Goal: Task Accomplishment & Management: Use online tool/utility

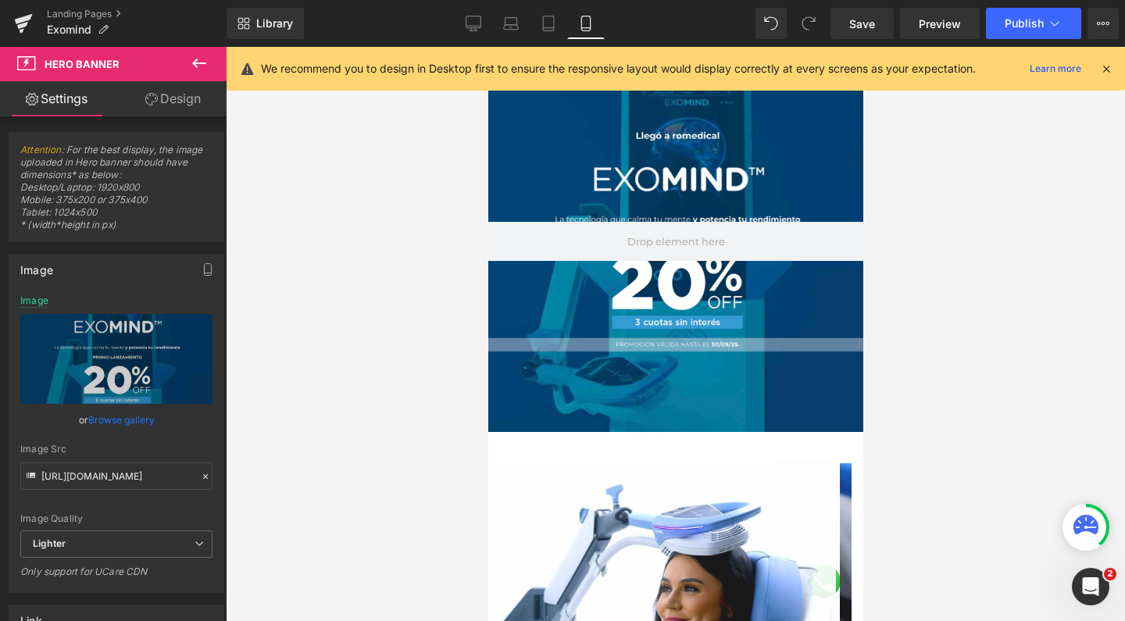
scroll to position [510, 0]
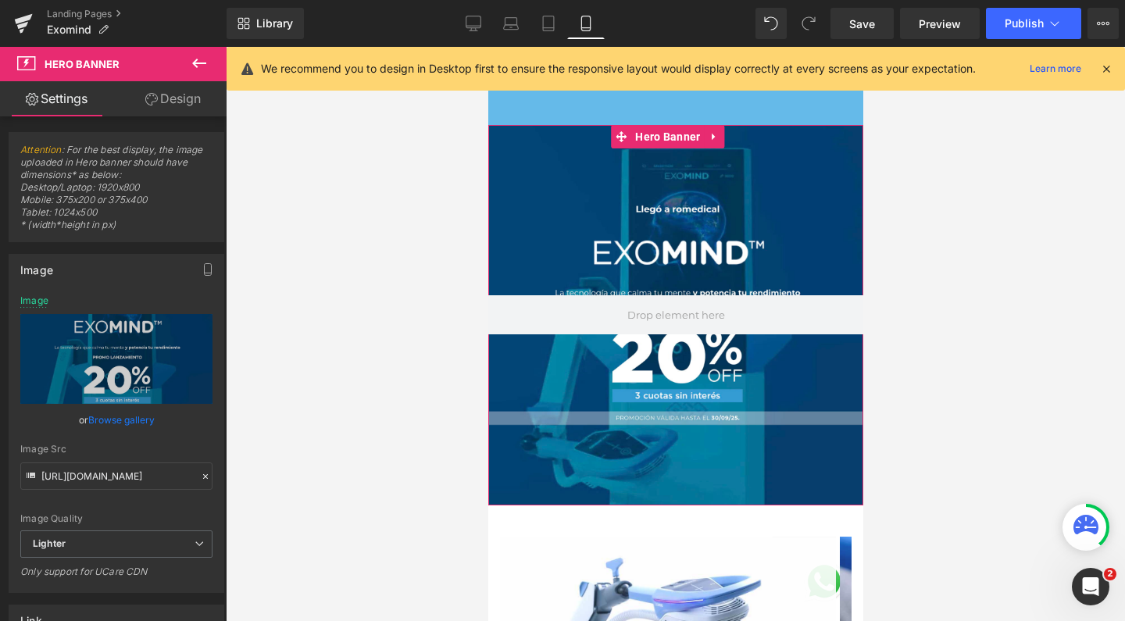
click at [628, 197] on div at bounding box center [675, 315] width 375 height 381
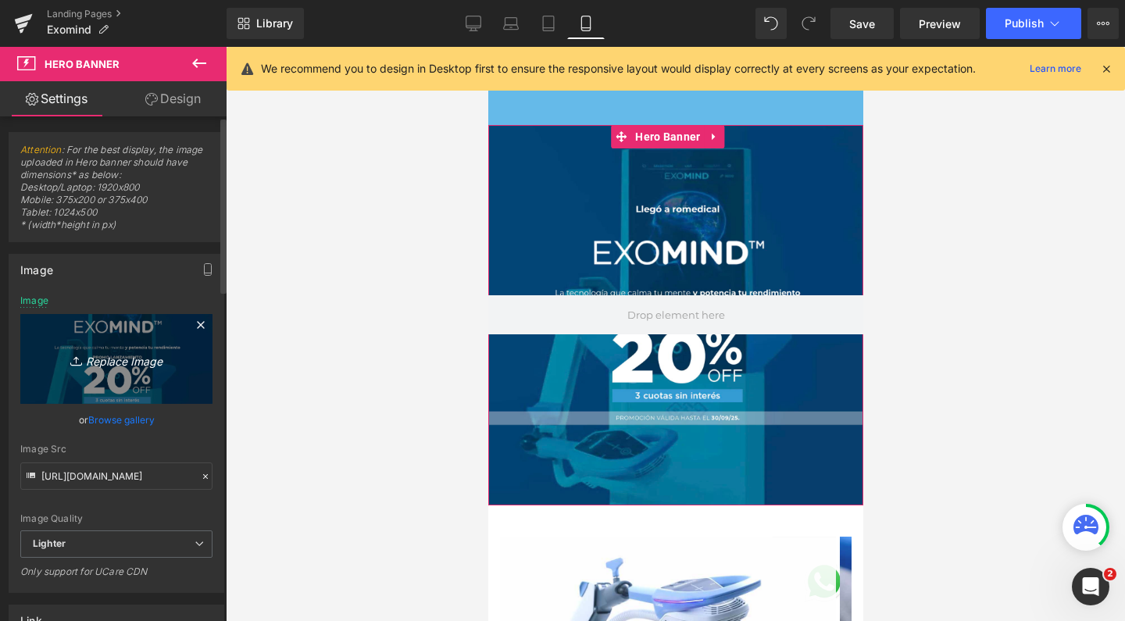
click at [141, 333] on link "Replace Image" at bounding box center [116, 359] width 192 height 90
type input "C:\fakepath\Captura de pantalla [DATE] 14.20.59.png"
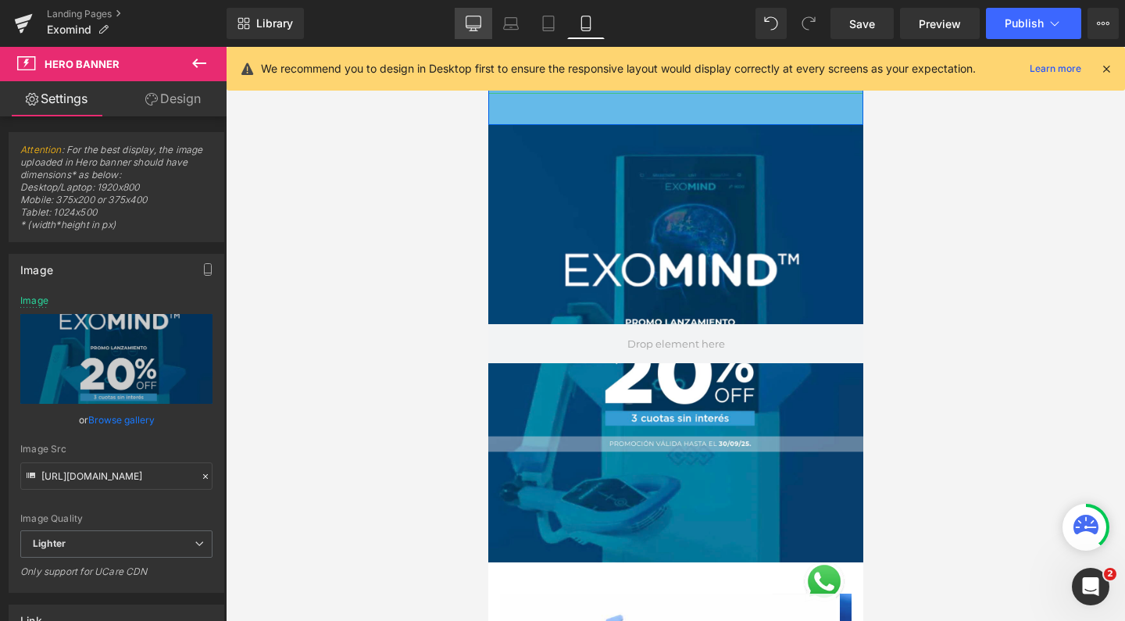
scroll to position [10532, 359]
click at [481, 29] on icon at bounding box center [474, 24] width 16 height 16
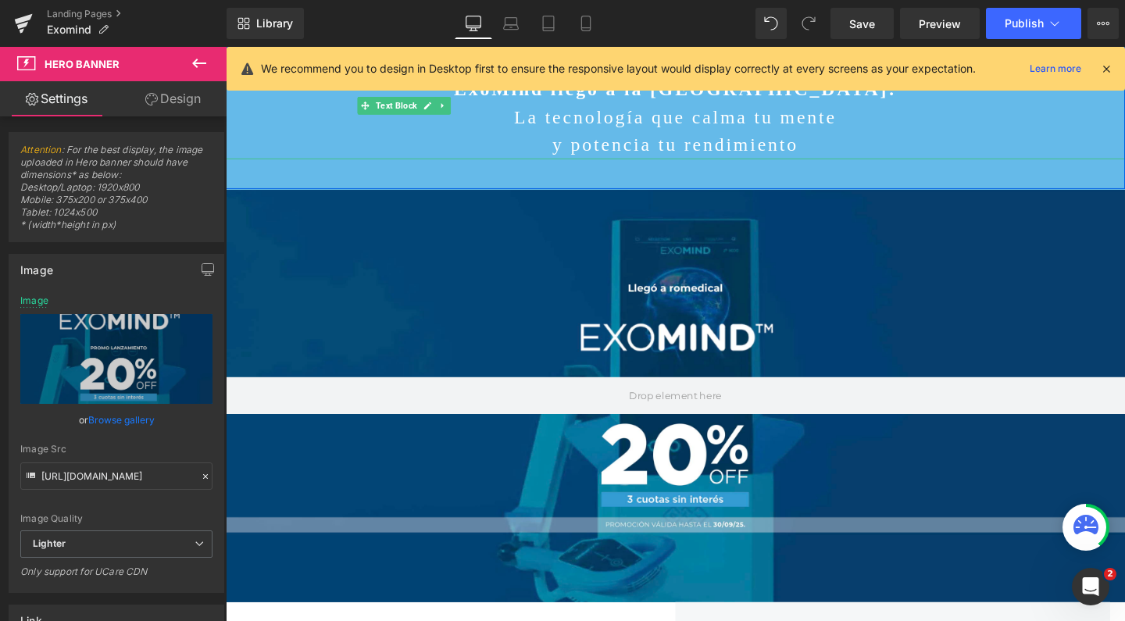
type input "[URL][DOMAIN_NAME]"
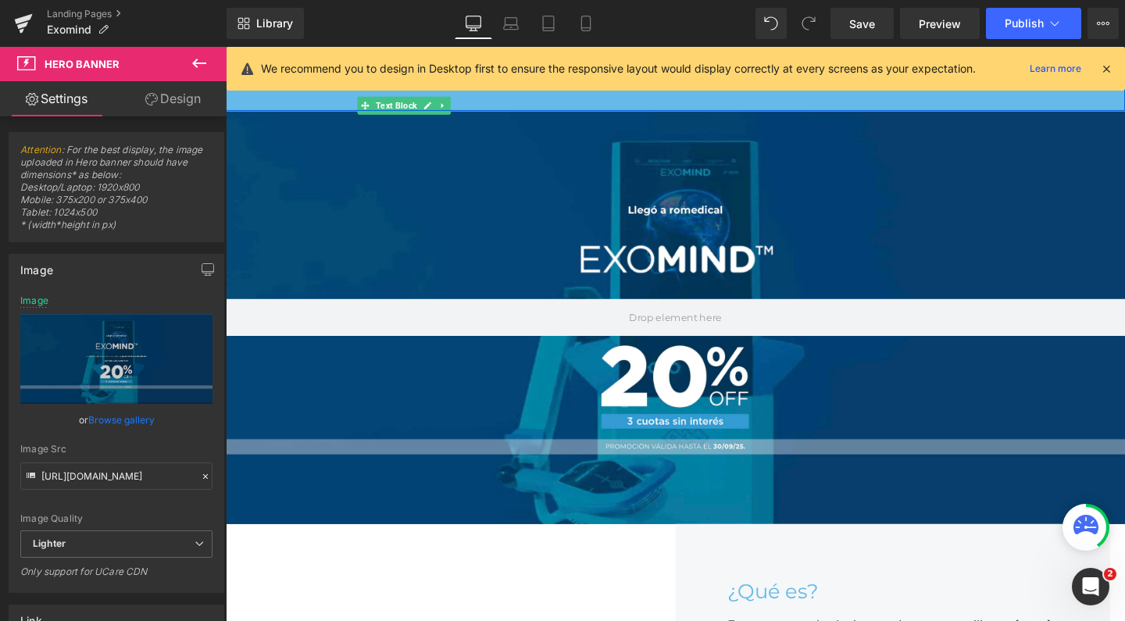
scroll to position [8, 8]
click at [440, 187] on div at bounding box center [699, 331] width 946 height 435
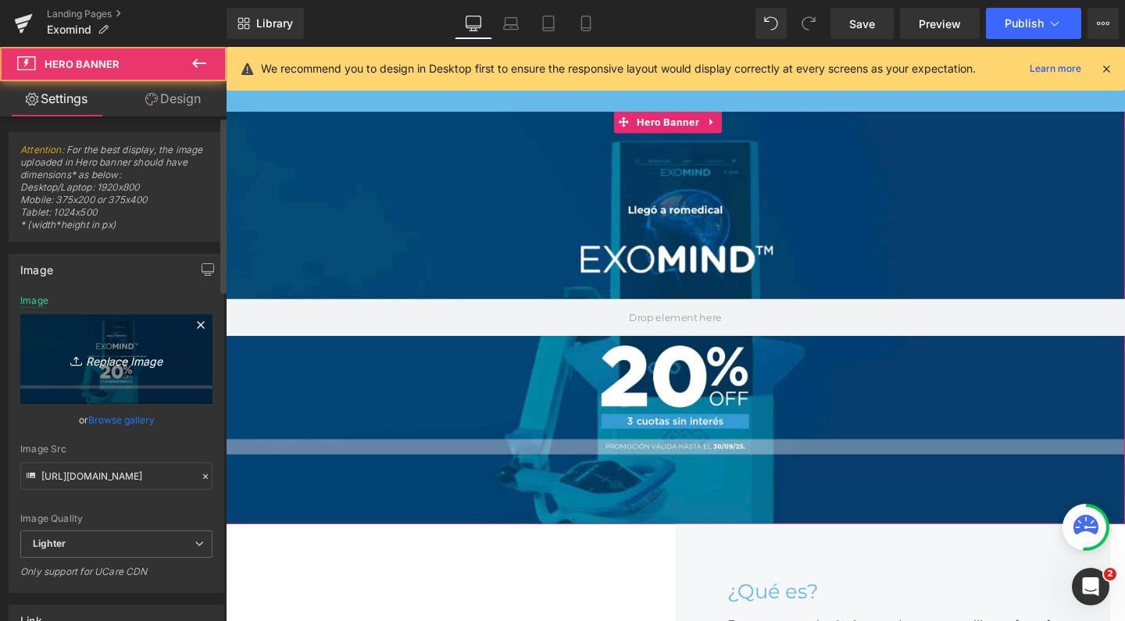
click at [191, 321] on icon at bounding box center [200, 325] width 19 height 19
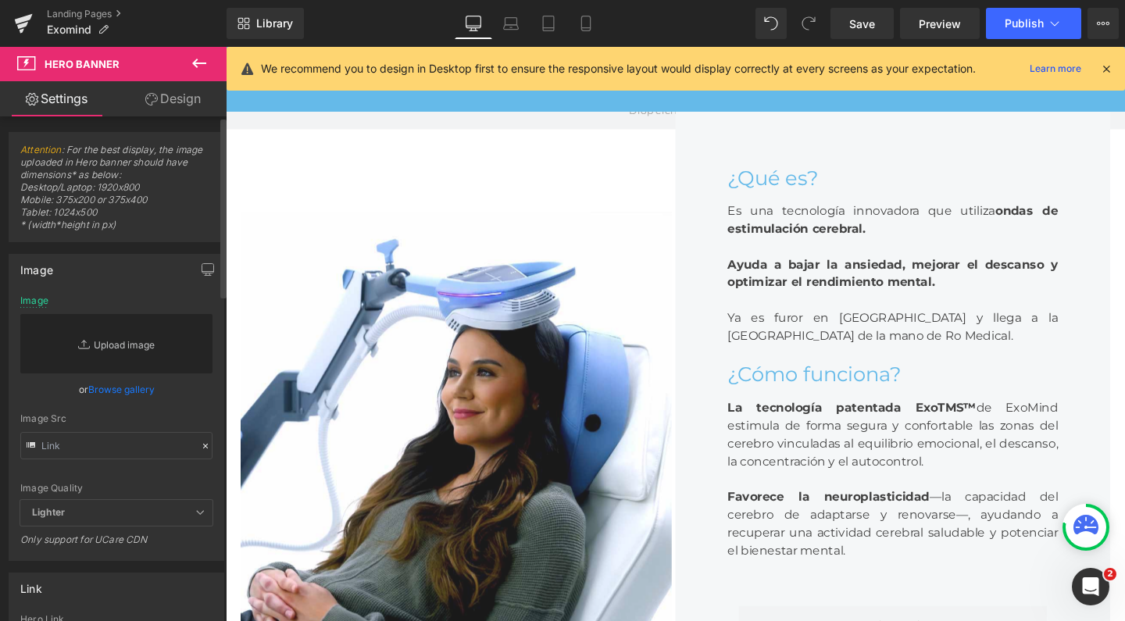
click at [190, 345] on link "Replace Image" at bounding box center [116, 343] width 192 height 59
type input "C:\fakepath\Captura de pantalla [DATE] 14.20.50.png"
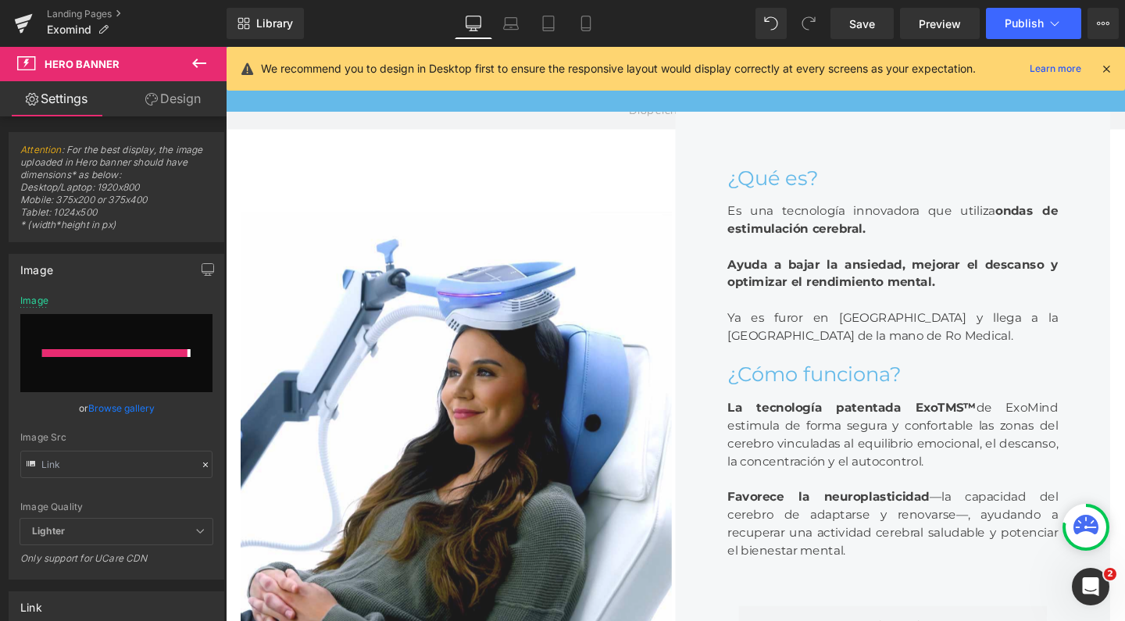
type input "[URL][DOMAIN_NAME]"
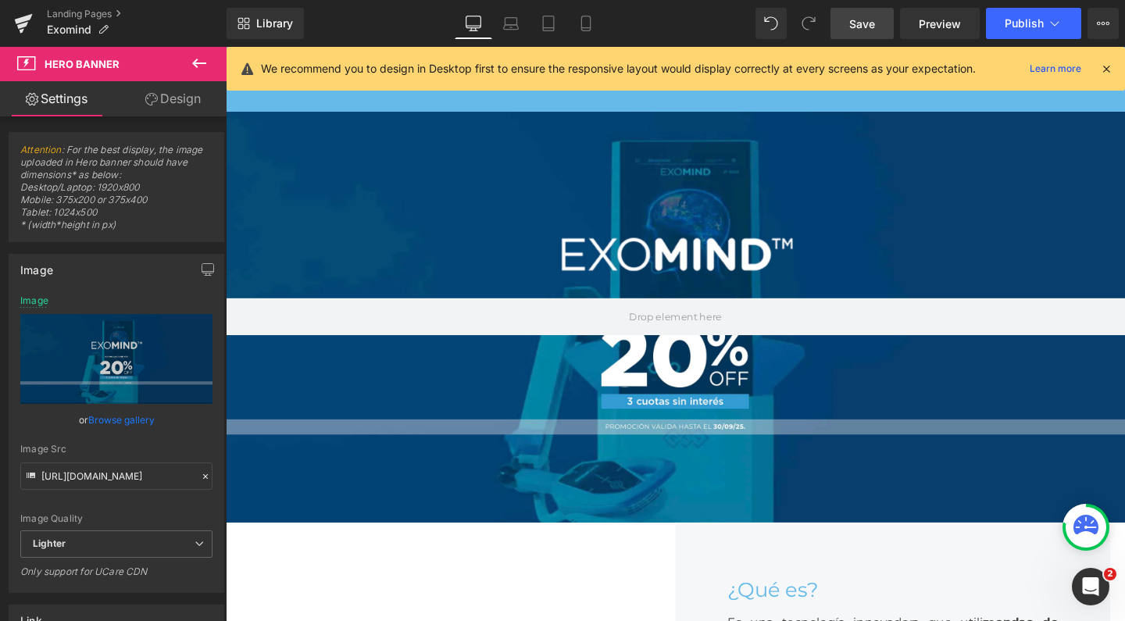
click at [880, 23] on link "Save" at bounding box center [862, 23] width 63 height 31
